Goal: Task Accomplishment & Management: Use online tool/utility

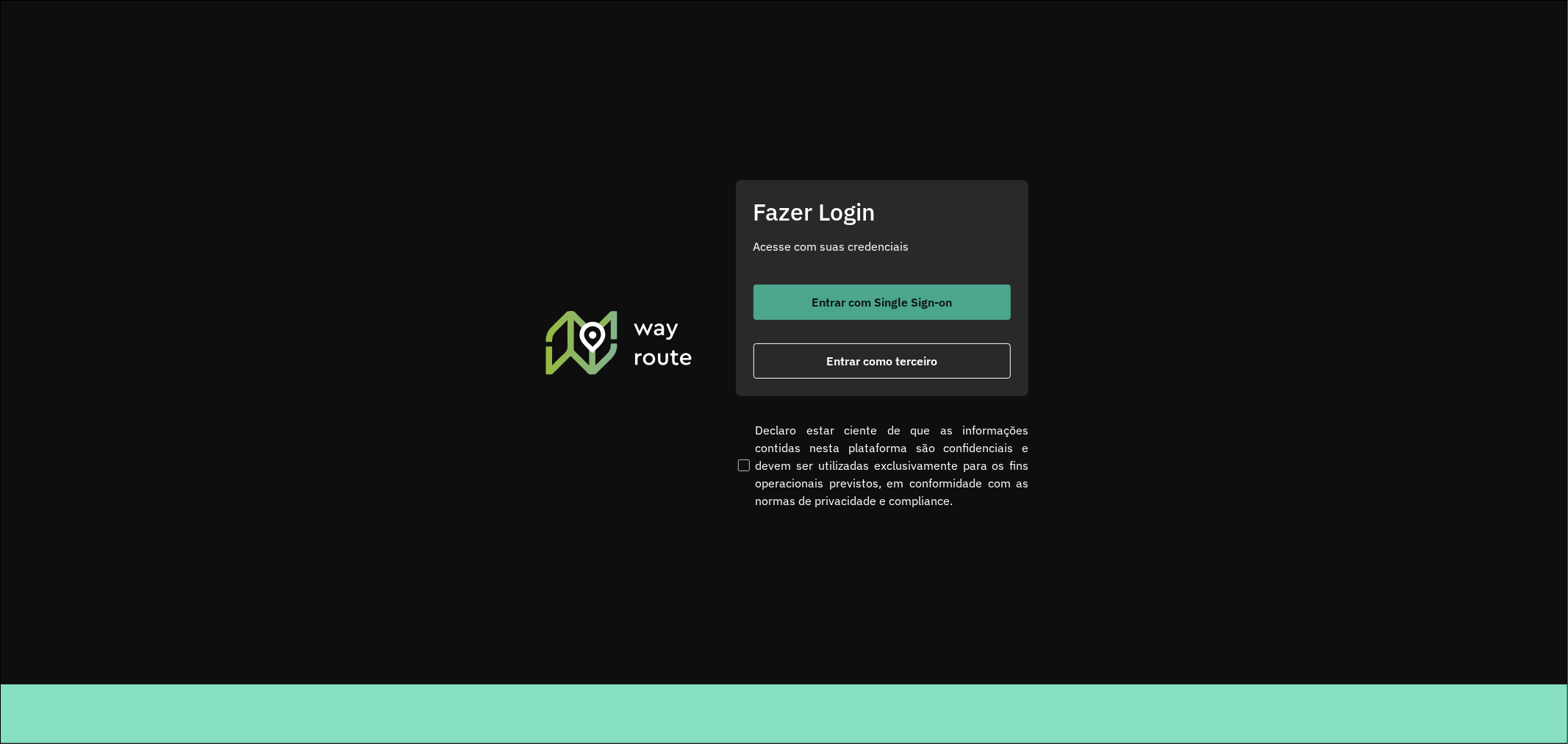
click at [855, 285] on button "Entrar com Single Sign-on" at bounding box center [882, 302] width 257 height 35
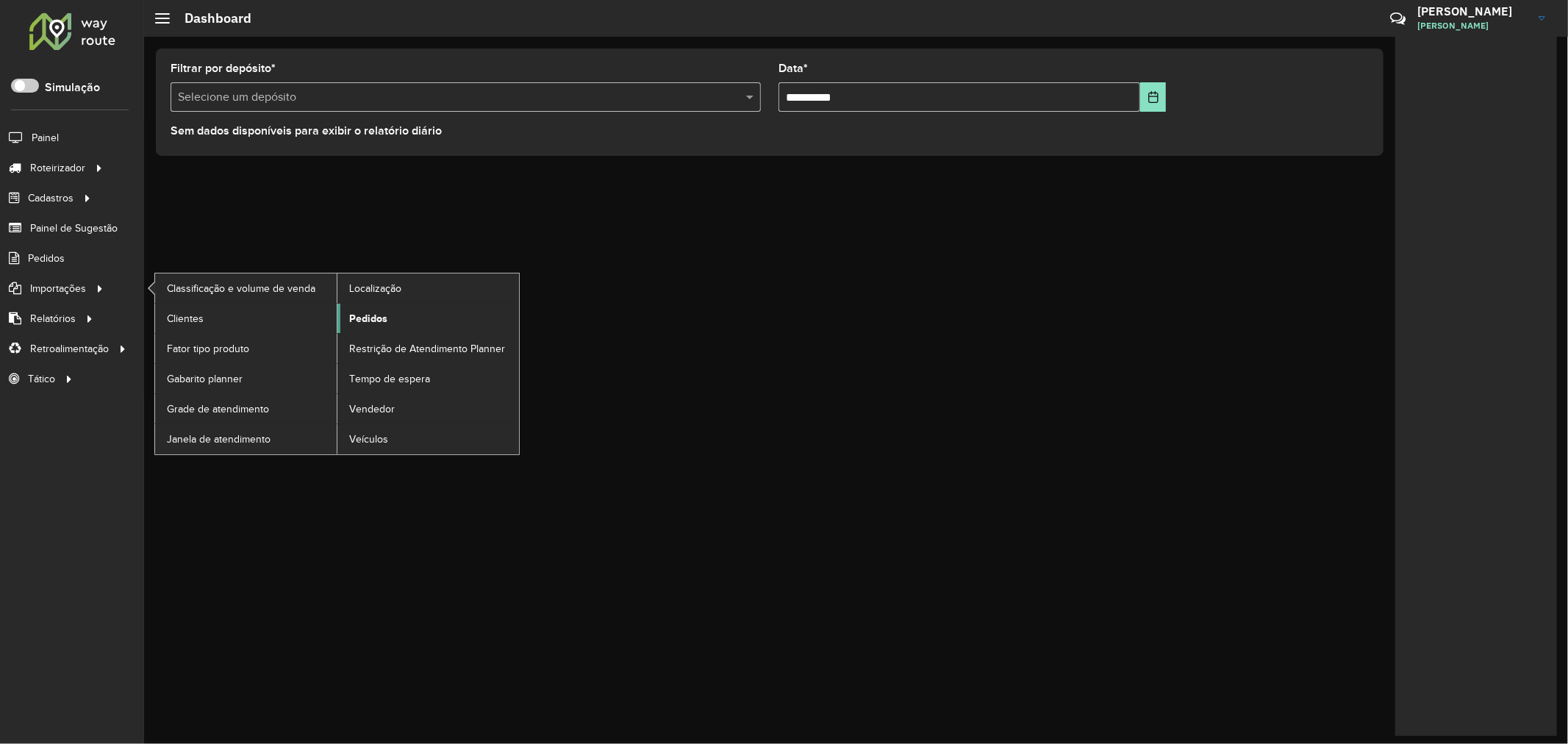
click at [379, 321] on span "Pedidos" at bounding box center [368, 318] width 38 height 16
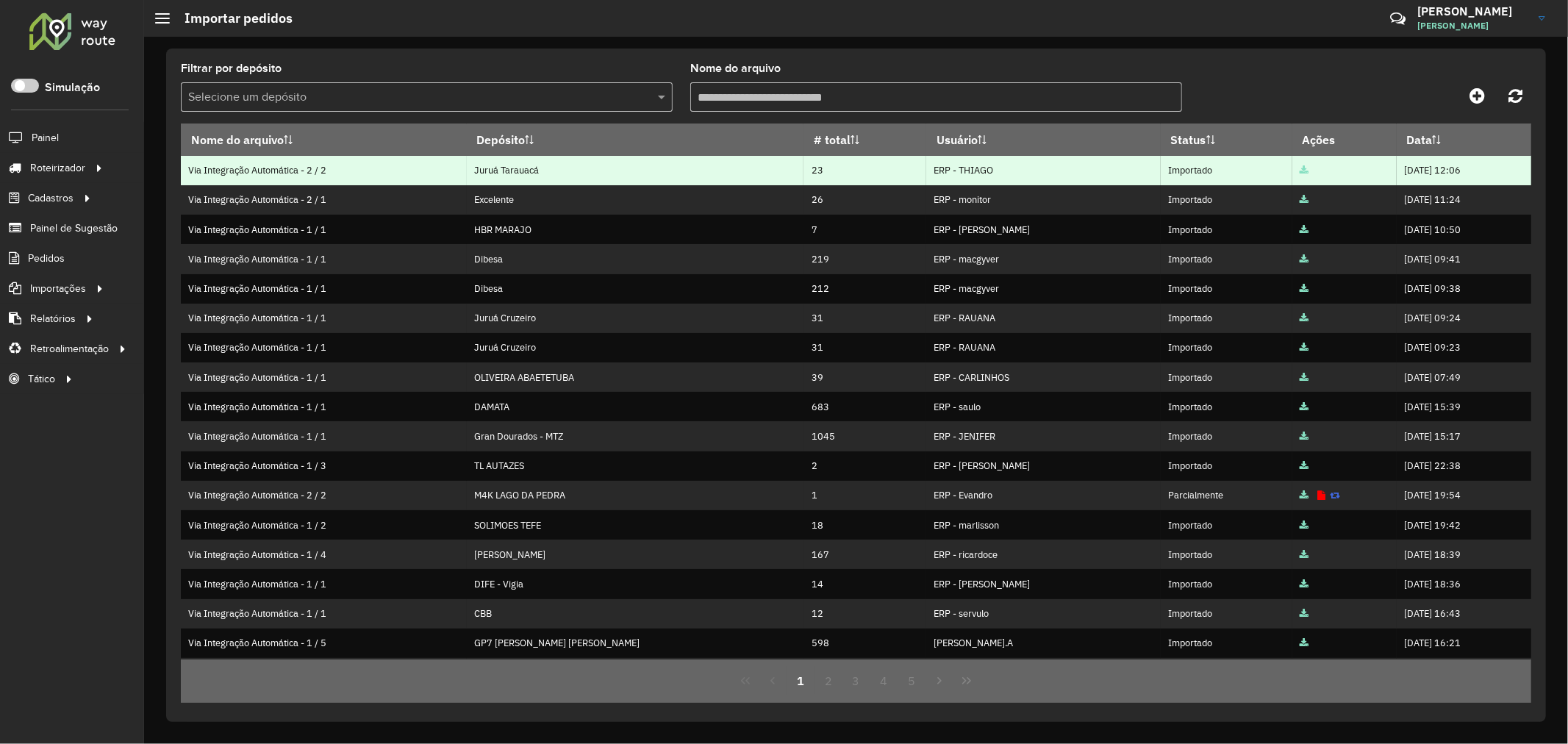
drag, startPoint x: 494, startPoint y: 167, endPoint x: 567, endPoint y: 167, distance: 73.0
click at [567, 167] on td "Juruá Tarauacá" at bounding box center [635, 171] width 338 height 29
click at [537, 167] on td "Juruá Tarauacá" at bounding box center [635, 171] width 338 height 29
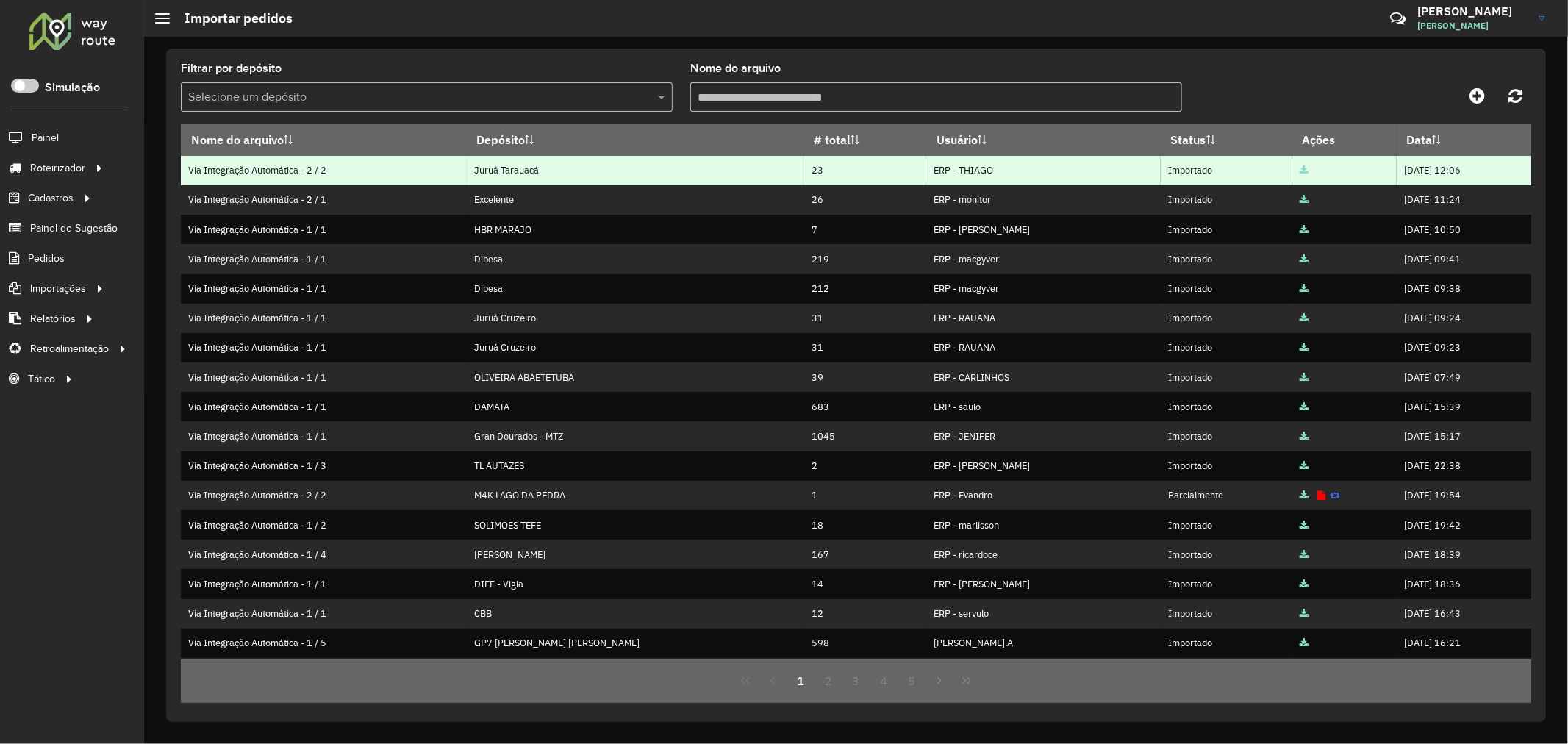
click at [804, 173] on td "23" at bounding box center [865, 171] width 123 height 29
click at [804, 169] on td "23" at bounding box center [865, 171] width 123 height 29
drag, startPoint x: 893, startPoint y: 169, endPoint x: 956, endPoint y: 173, distance: 63.1
click at [956, 173] on td "ERP - THIAGO" at bounding box center [1044, 171] width 235 height 29
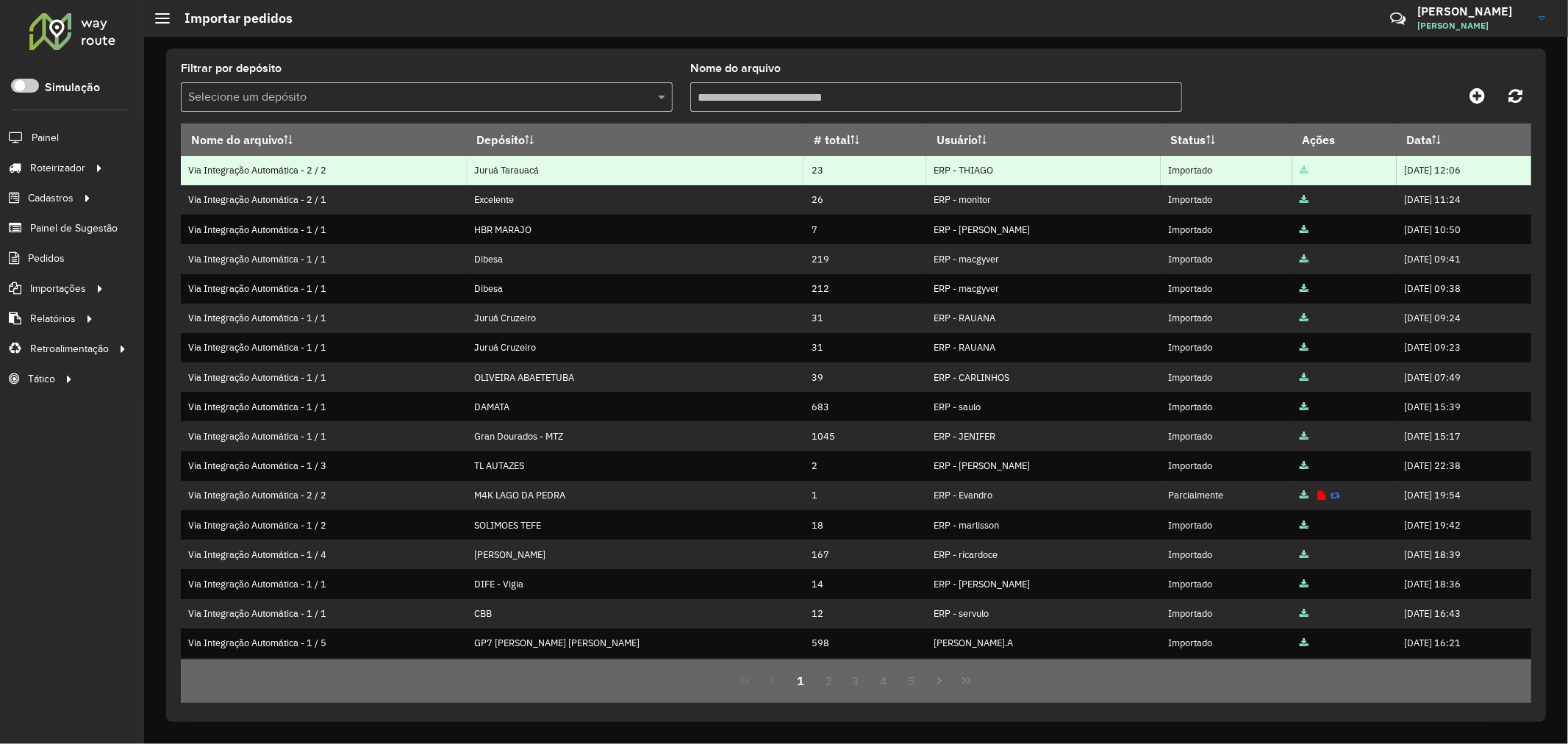
click at [958, 173] on td "ERP - THIAGO" at bounding box center [1044, 171] width 235 height 29
drag, startPoint x: 958, startPoint y: 173, endPoint x: 892, endPoint y: 171, distance: 66.0
click at [926, 171] on td "ERP - THIAGO" at bounding box center [1044, 171] width 235 height 29
drag, startPoint x: 890, startPoint y: 171, endPoint x: 942, endPoint y: 173, distance: 52.0
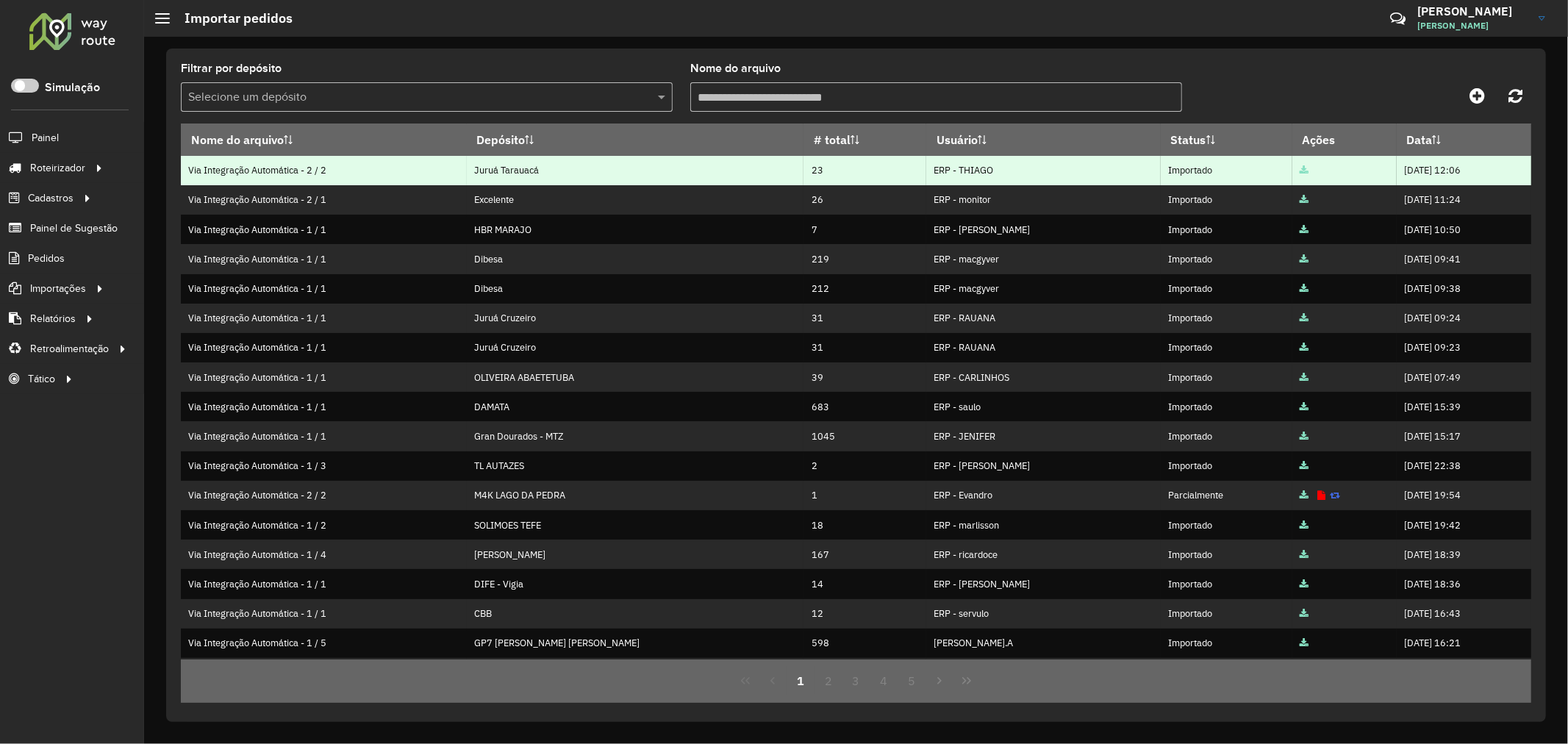
click at [942, 173] on td "ERP - THIAGO" at bounding box center [1044, 171] width 235 height 29
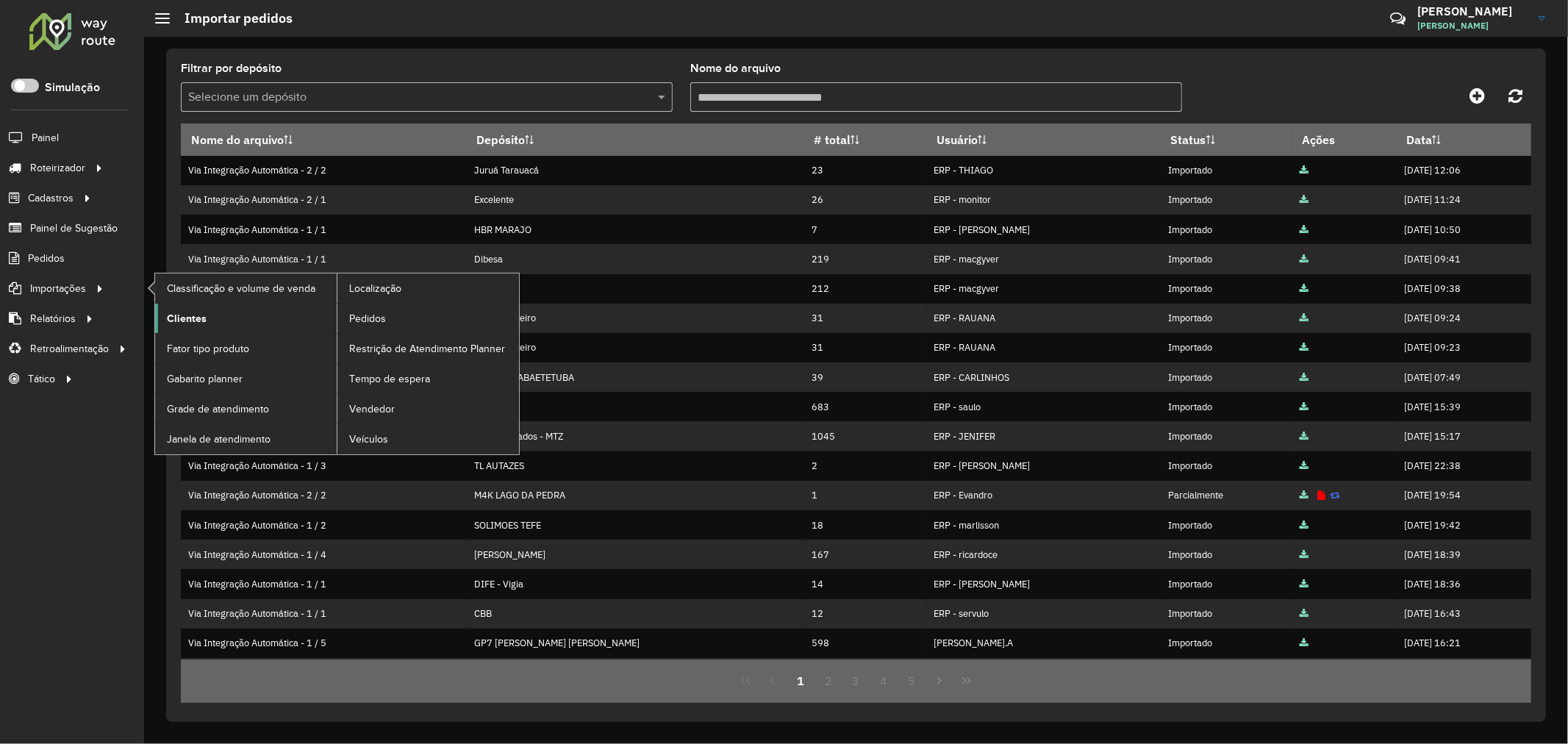
click at [203, 317] on span "Clientes" at bounding box center [187, 318] width 40 height 16
